Goal: Navigation & Orientation: Find specific page/section

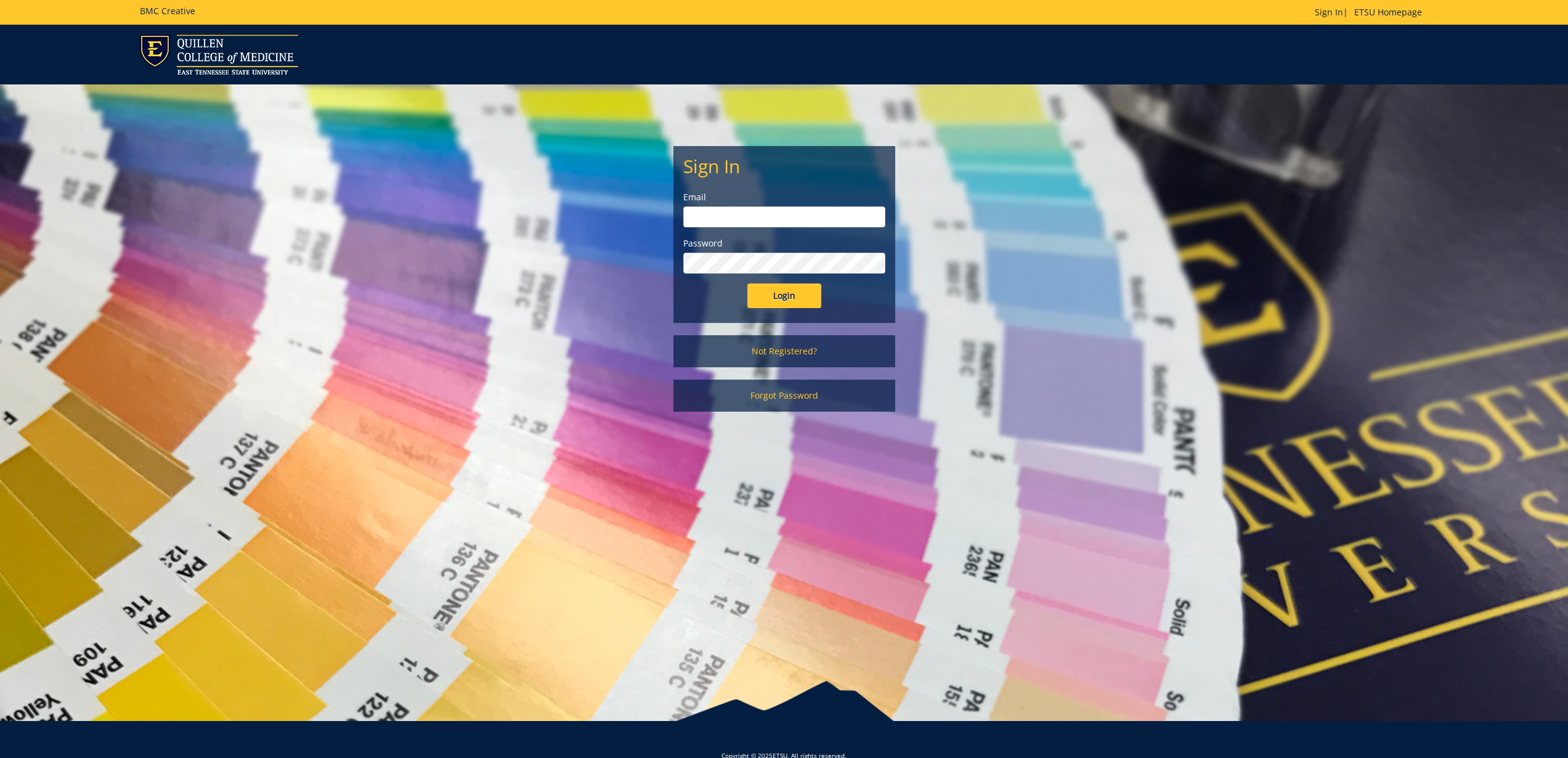
type input "[EMAIL_ADDRESS][DOMAIN_NAME]"
click at [758, 276] on form "Sign In Email [EMAIL_ADDRESS][DOMAIN_NAME] Password Login" at bounding box center [784, 232] width 202 height 152
click at [784, 299] on input "Login" at bounding box center [784, 296] width 74 height 25
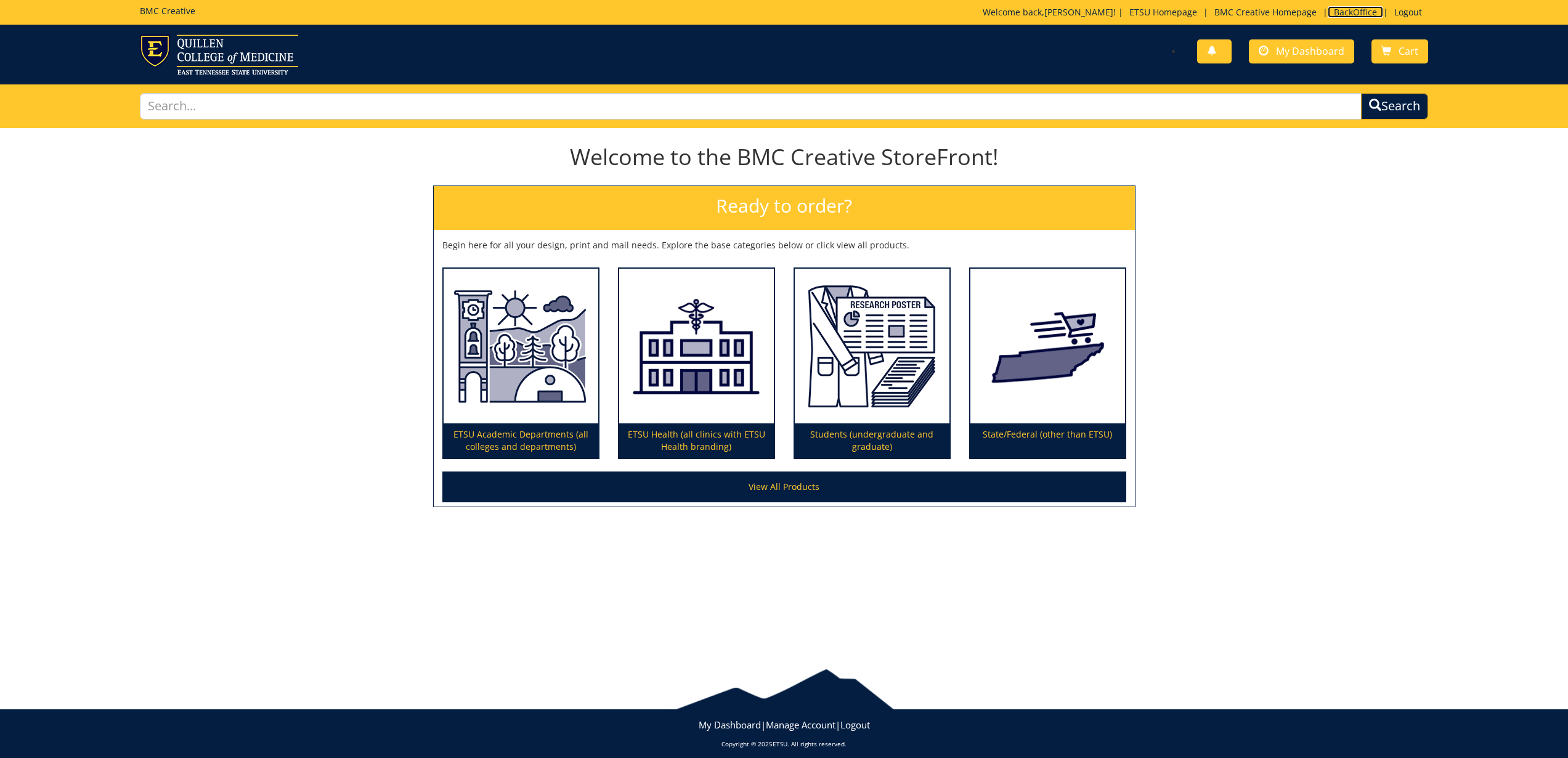
click at [1357, 14] on link "BackOffice" at bounding box center [1356, 12] width 56 height 12
